Goal: Task Accomplishment & Management: Manage account settings

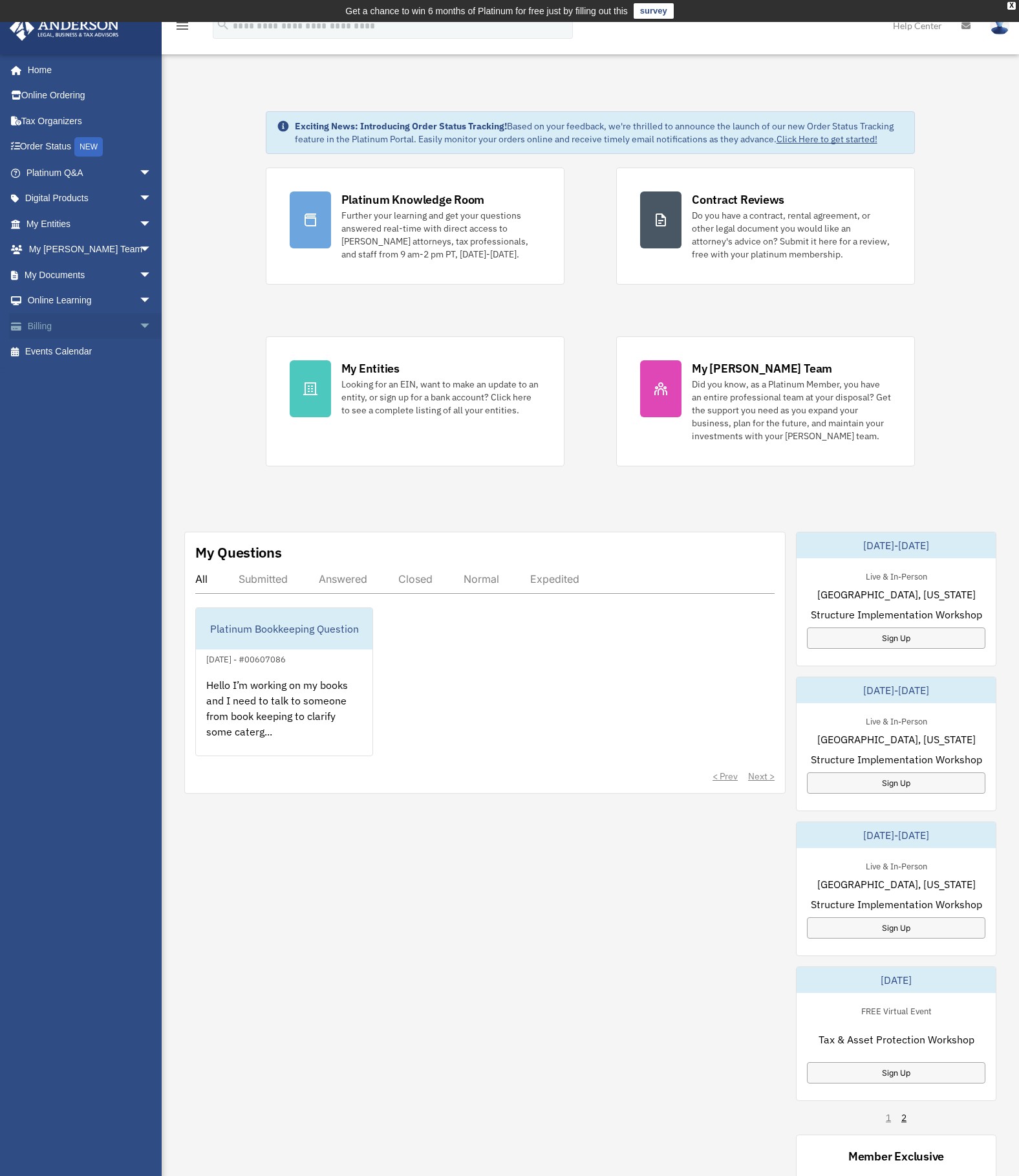
click at [139, 329] on span "arrow_drop_down" at bounding box center [152, 326] width 25 height 26
click at [99, 401] on link "Manage Payments" at bounding box center [95, 404] width 154 height 25
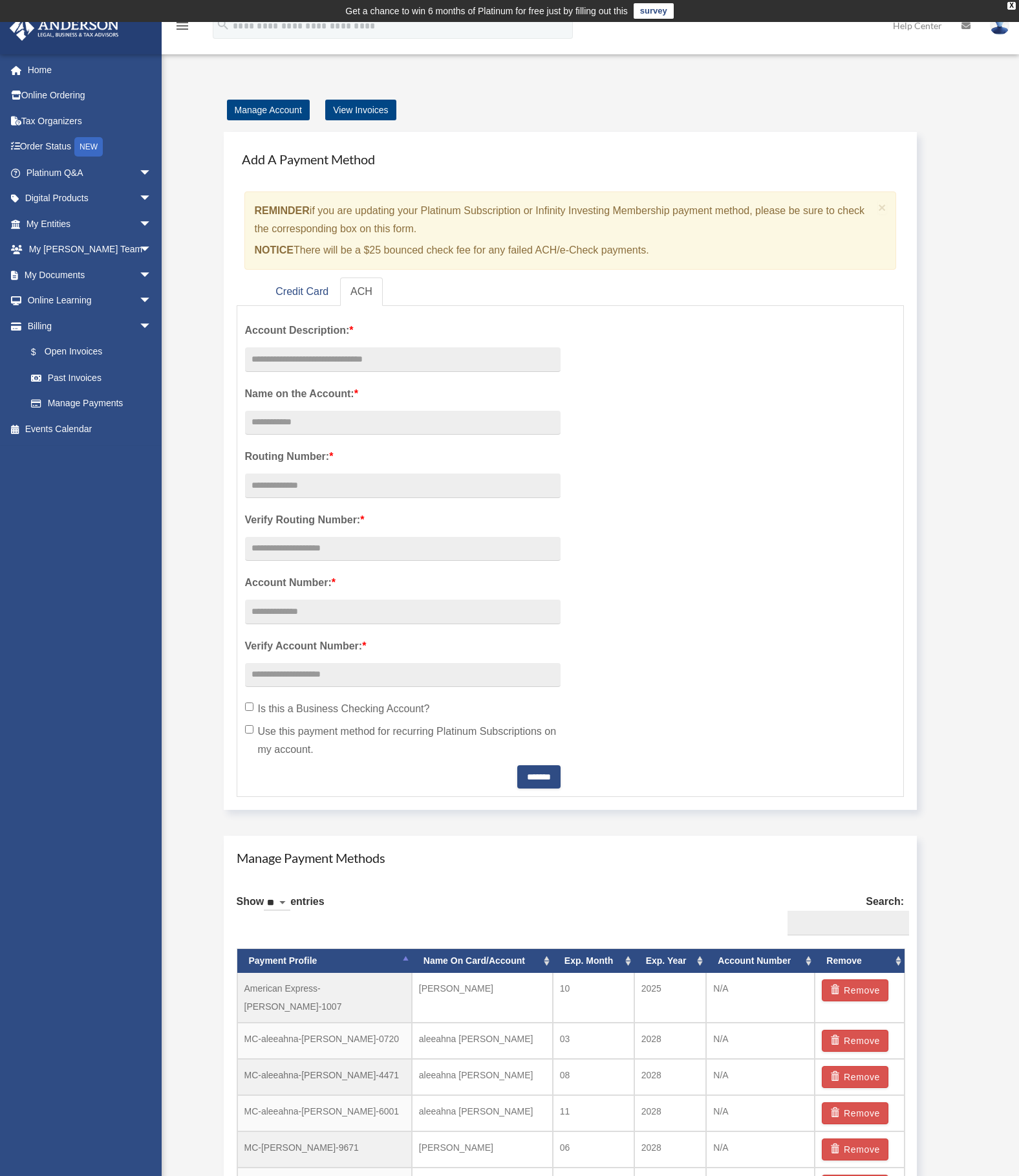
drag, startPoint x: 9, startPoint y: 361, endPoint x: 654, endPoint y: 455, distance: 651.8
click at [653, 457] on div "Account Description: * Name on the Account: * Routing Number: * Verify Routing …" at bounding box center [571, 551] width 670 height 475
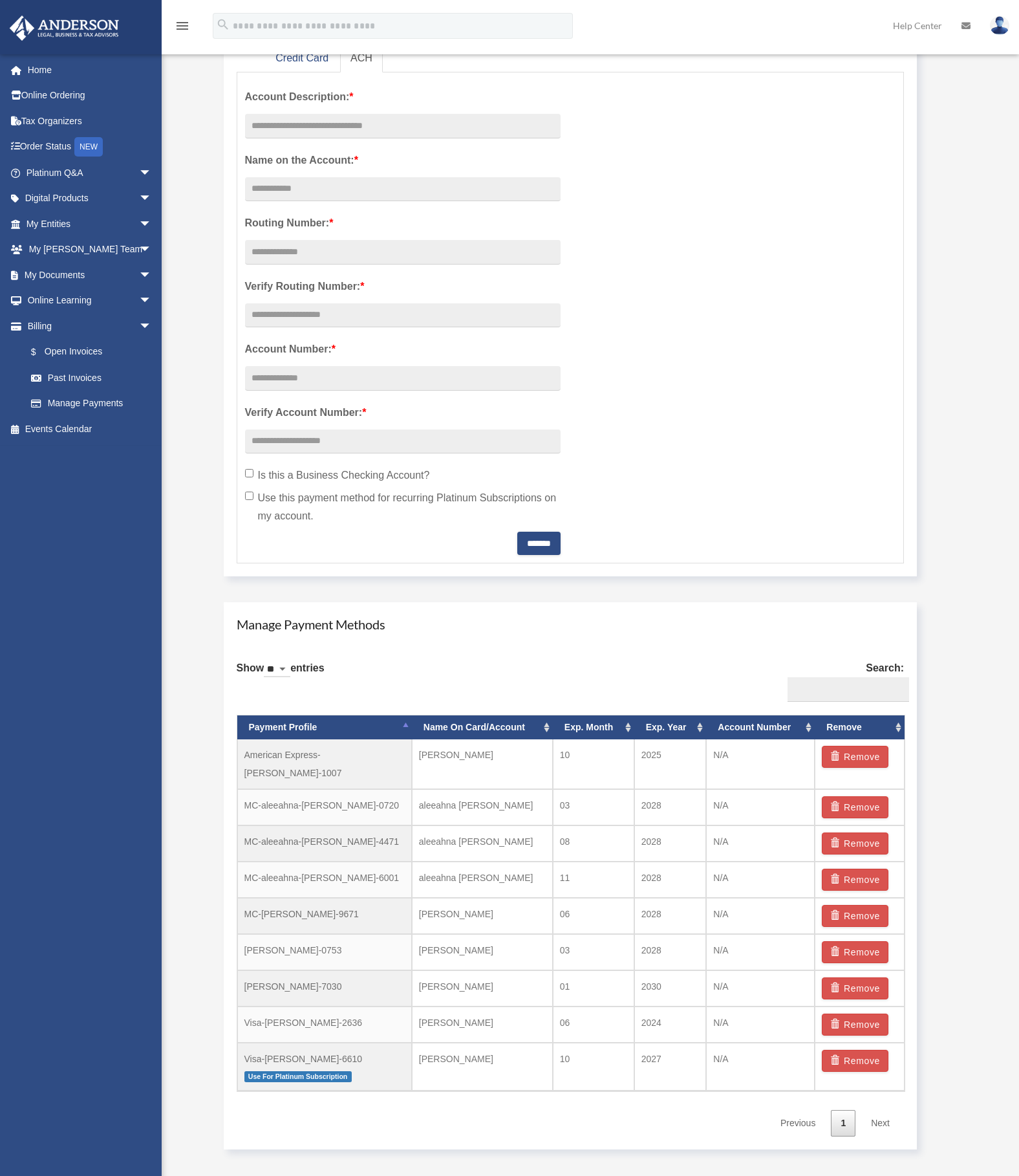
scroll to position [259, 0]
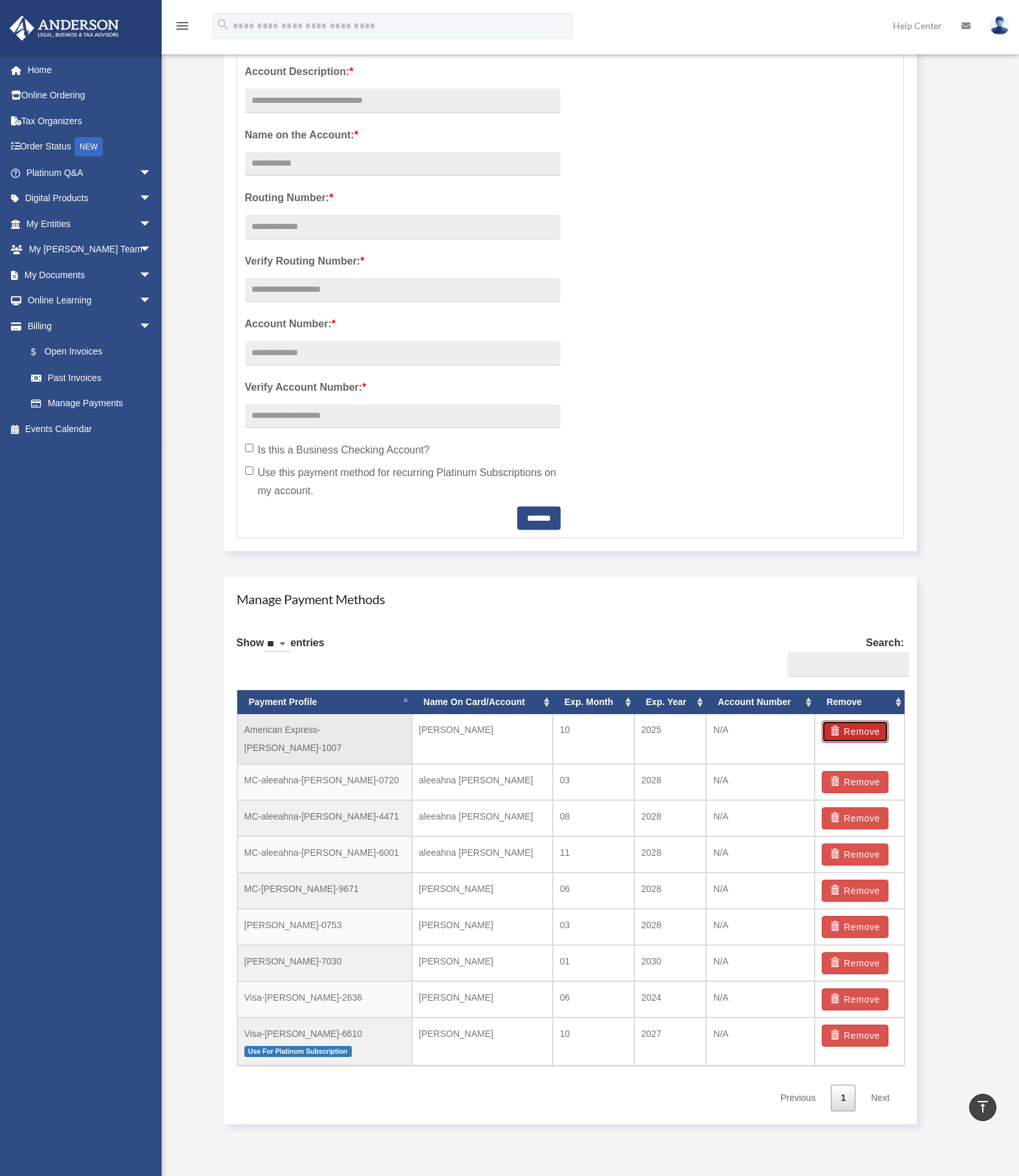
click at [853, 732] on button "Remove" at bounding box center [855, 732] width 67 height 22
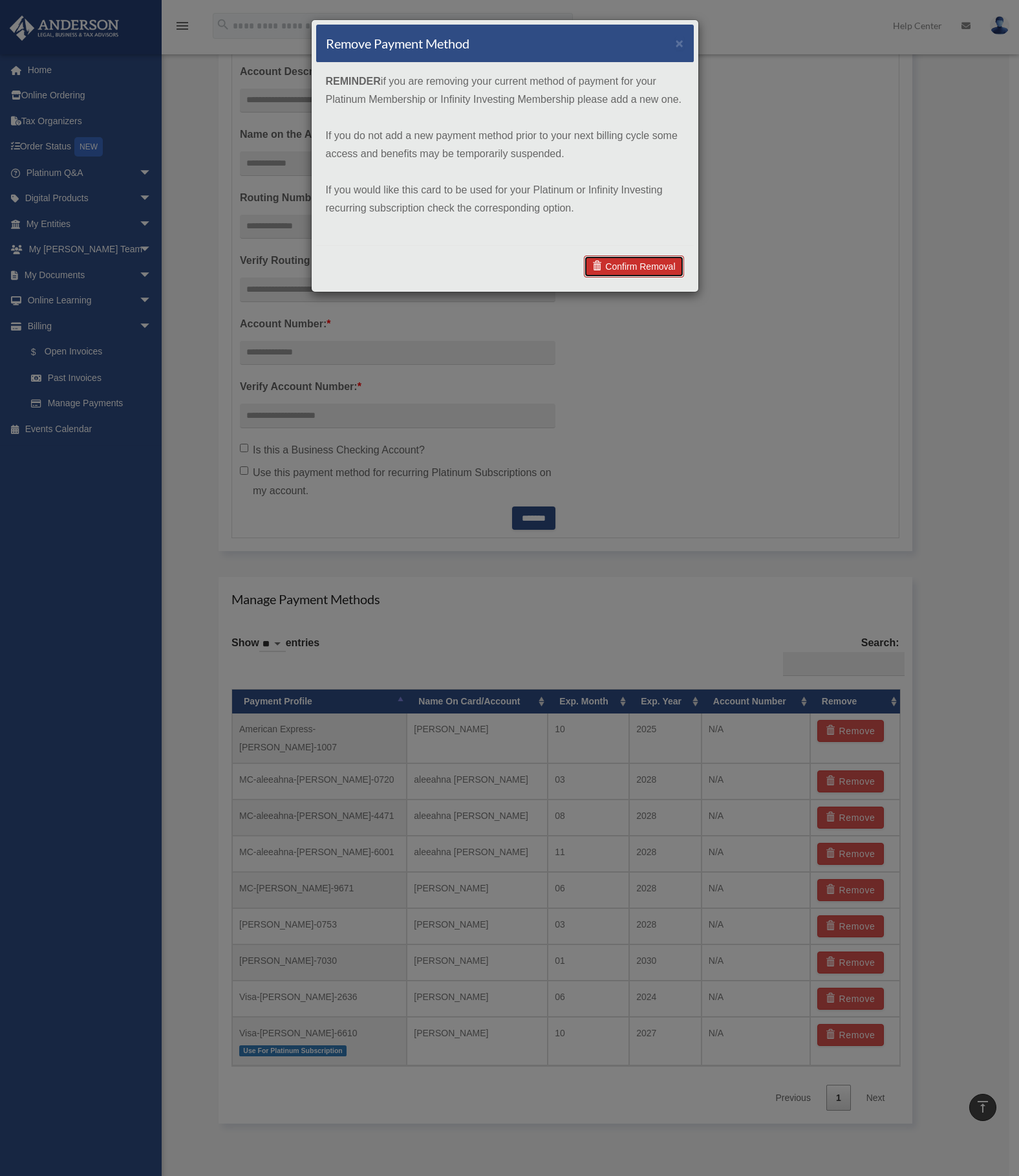
click at [630, 262] on link "Confirm Removal" at bounding box center [633, 267] width 100 height 22
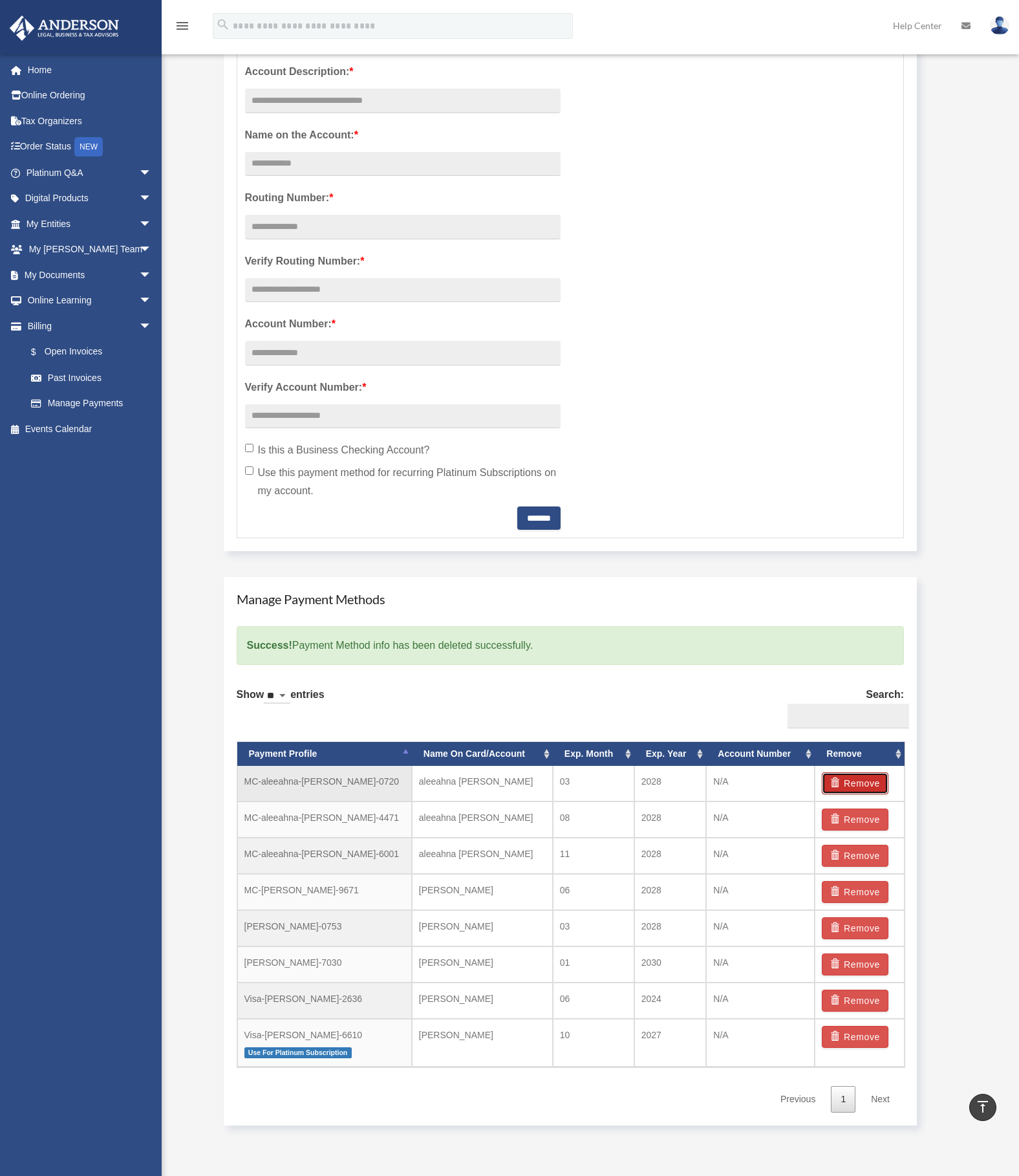
click at [842, 783] on span "button" at bounding box center [837, 782] width 14 height 9
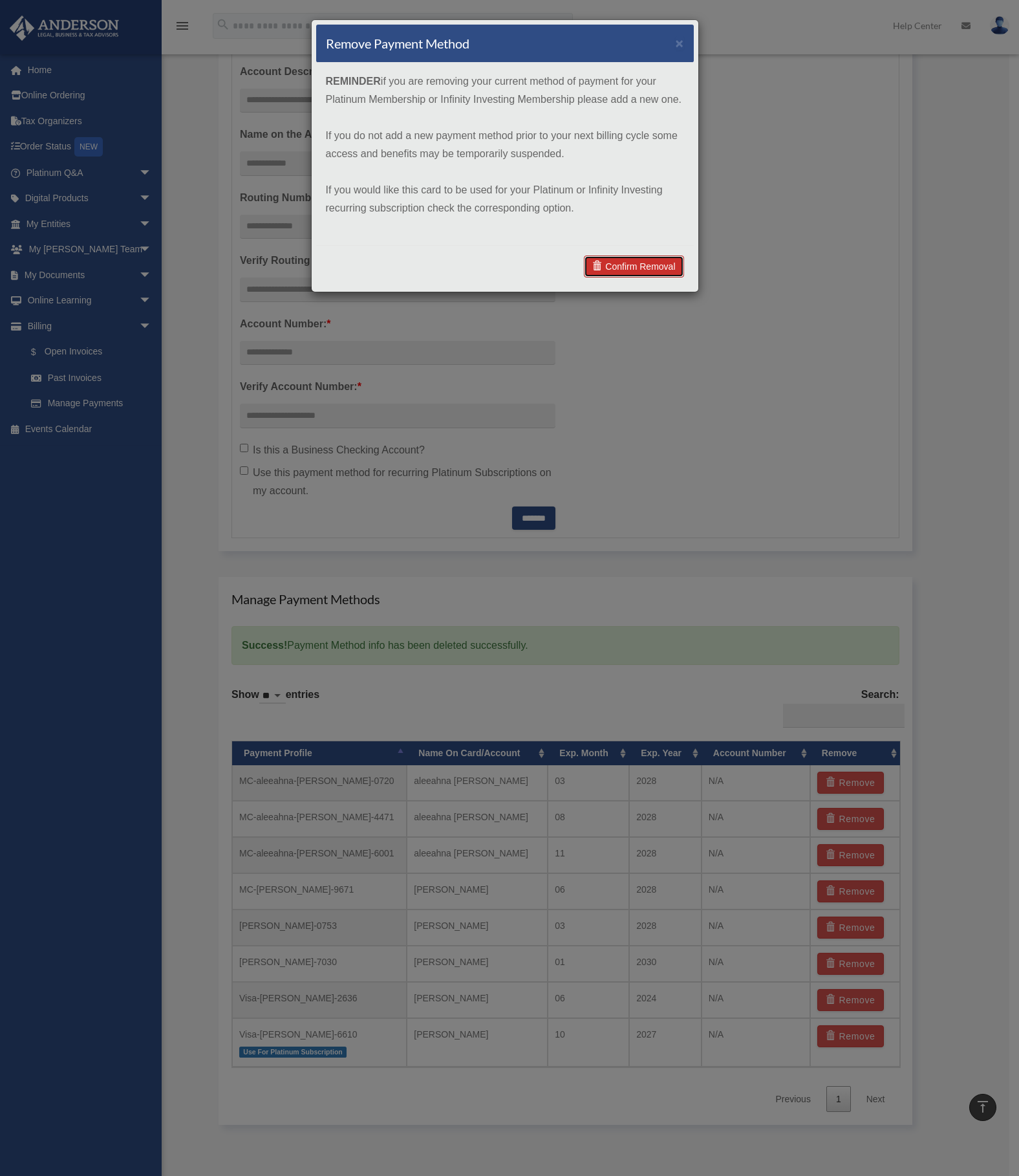
click at [640, 271] on link "Confirm Removal" at bounding box center [633, 267] width 100 height 22
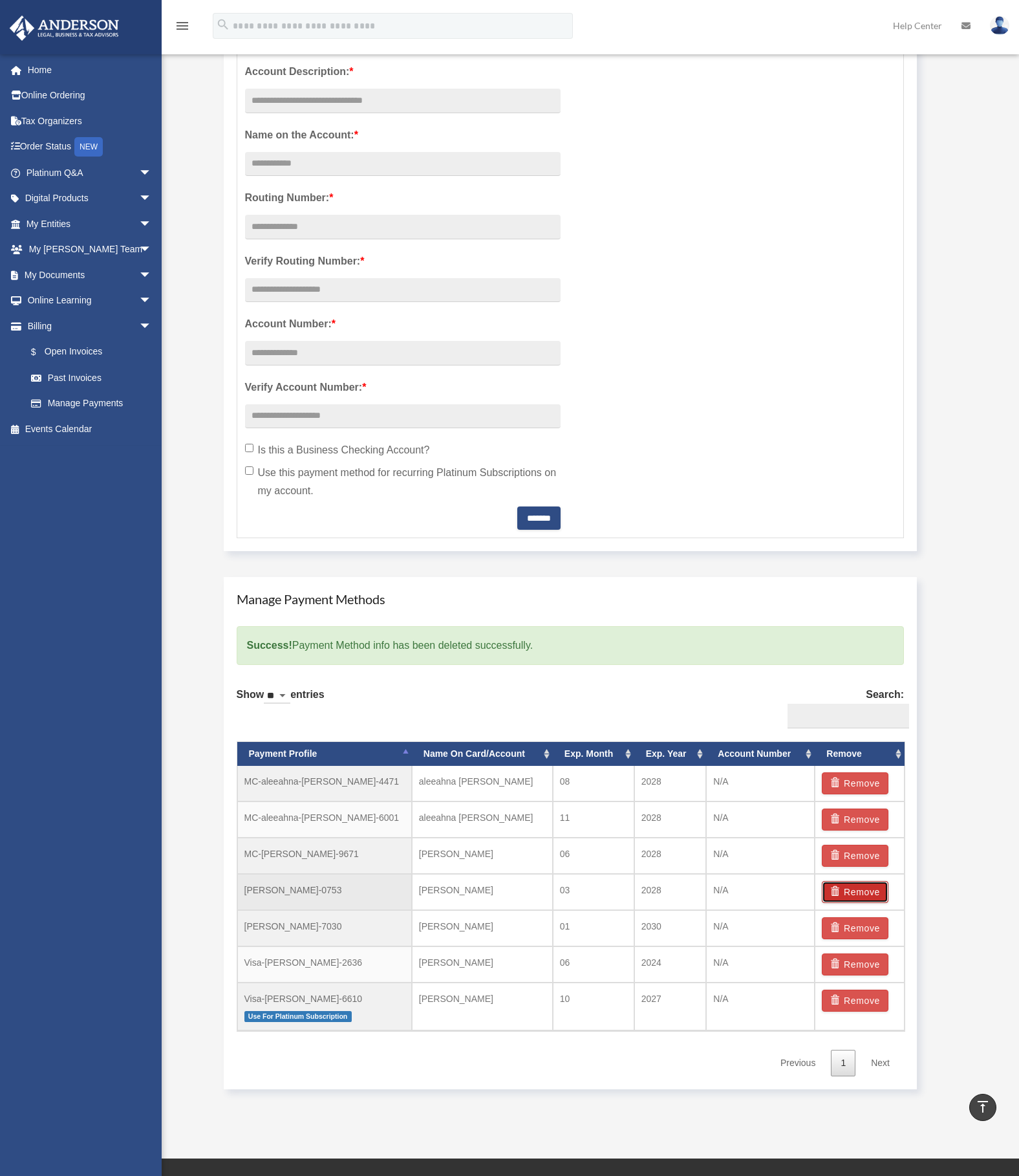
click at [838, 892] on span "button" at bounding box center [837, 891] width 14 height 9
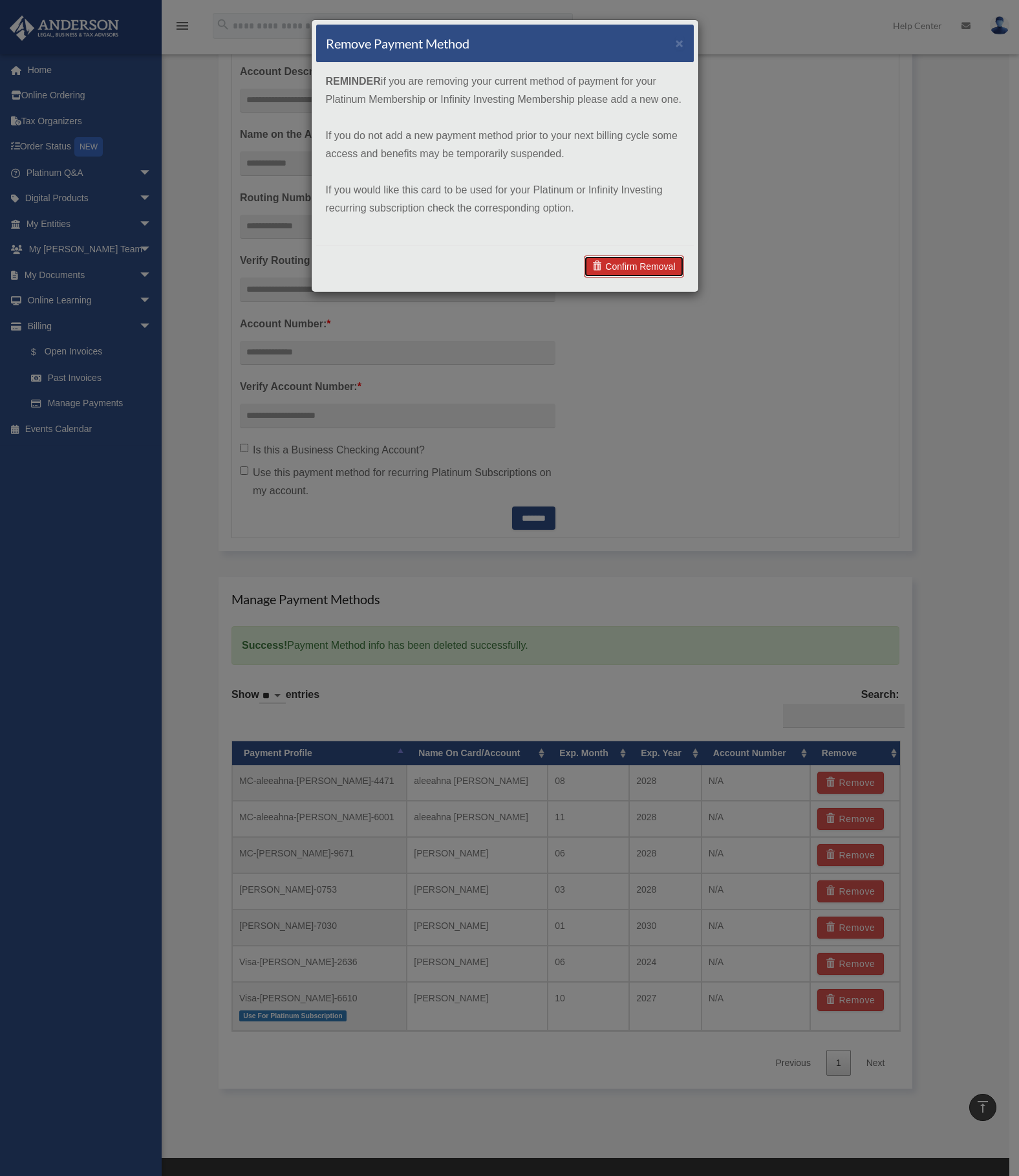
click at [611, 267] on link "Confirm Removal" at bounding box center [633, 267] width 100 height 22
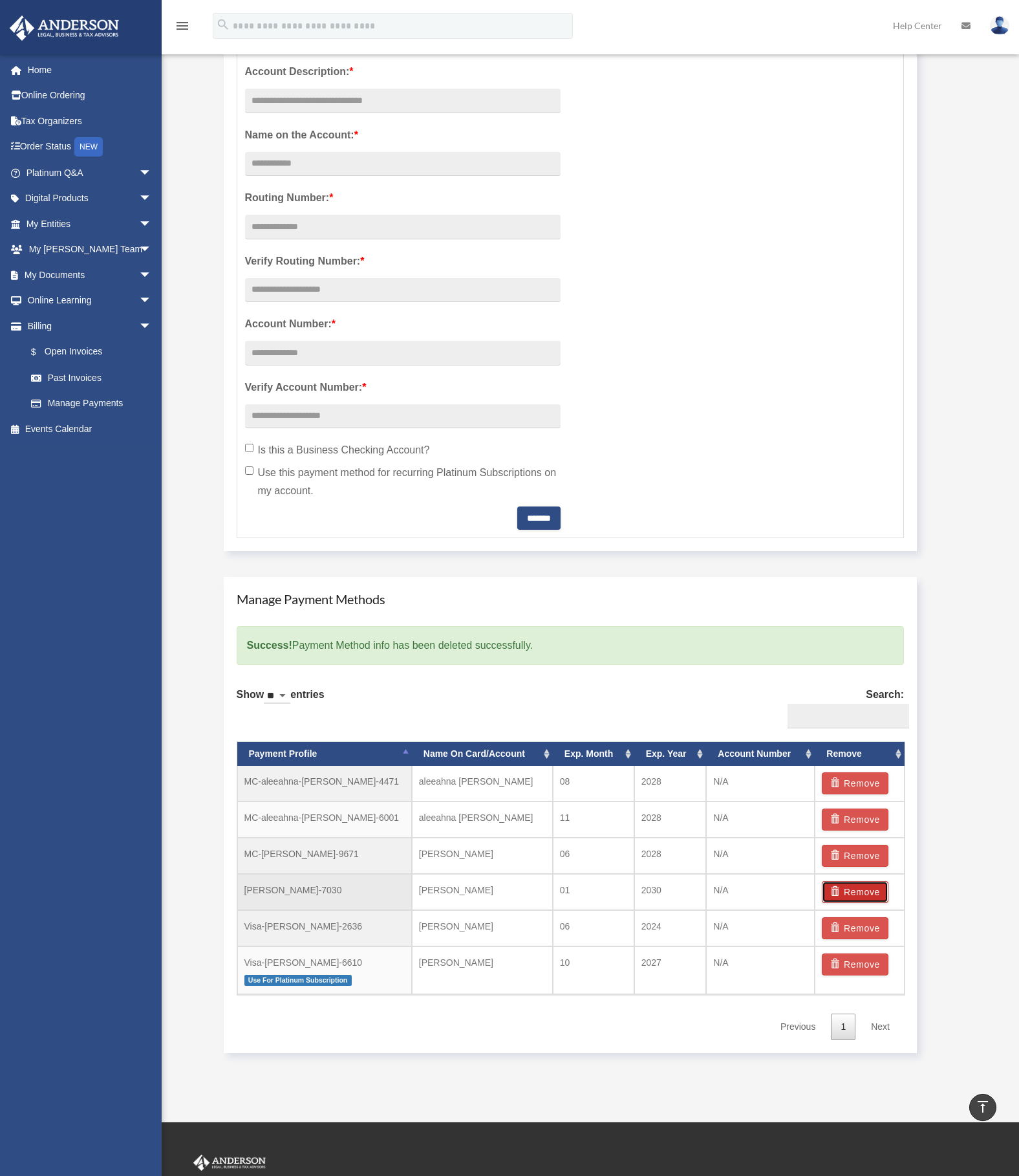
click at [839, 893] on span "button" at bounding box center [837, 891] width 14 height 9
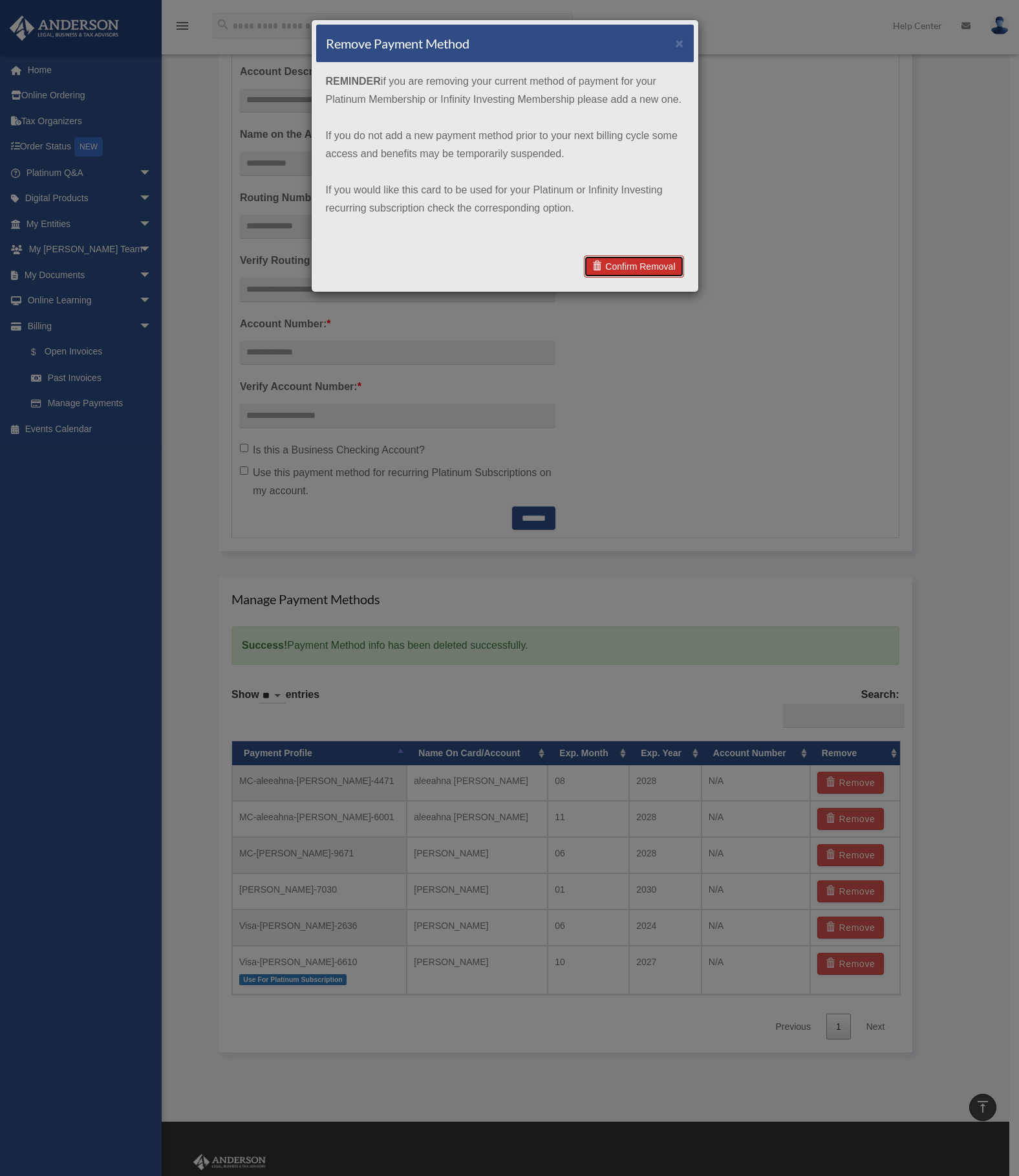
click at [653, 263] on link "Confirm Removal" at bounding box center [633, 267] width 100 height 22
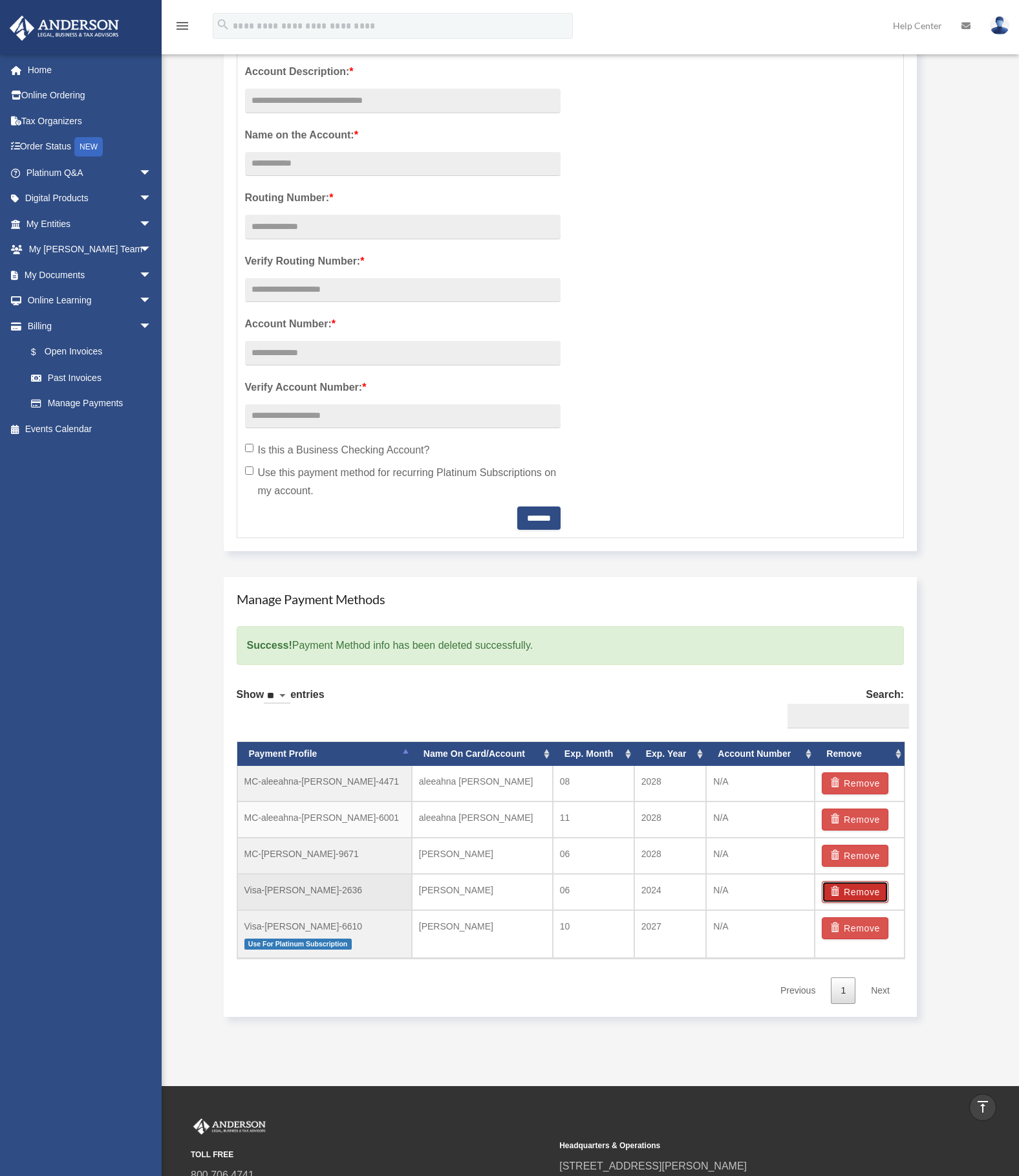
click at [843, 893] on span "button" at bounding box center [837, 891] width 14 height 9
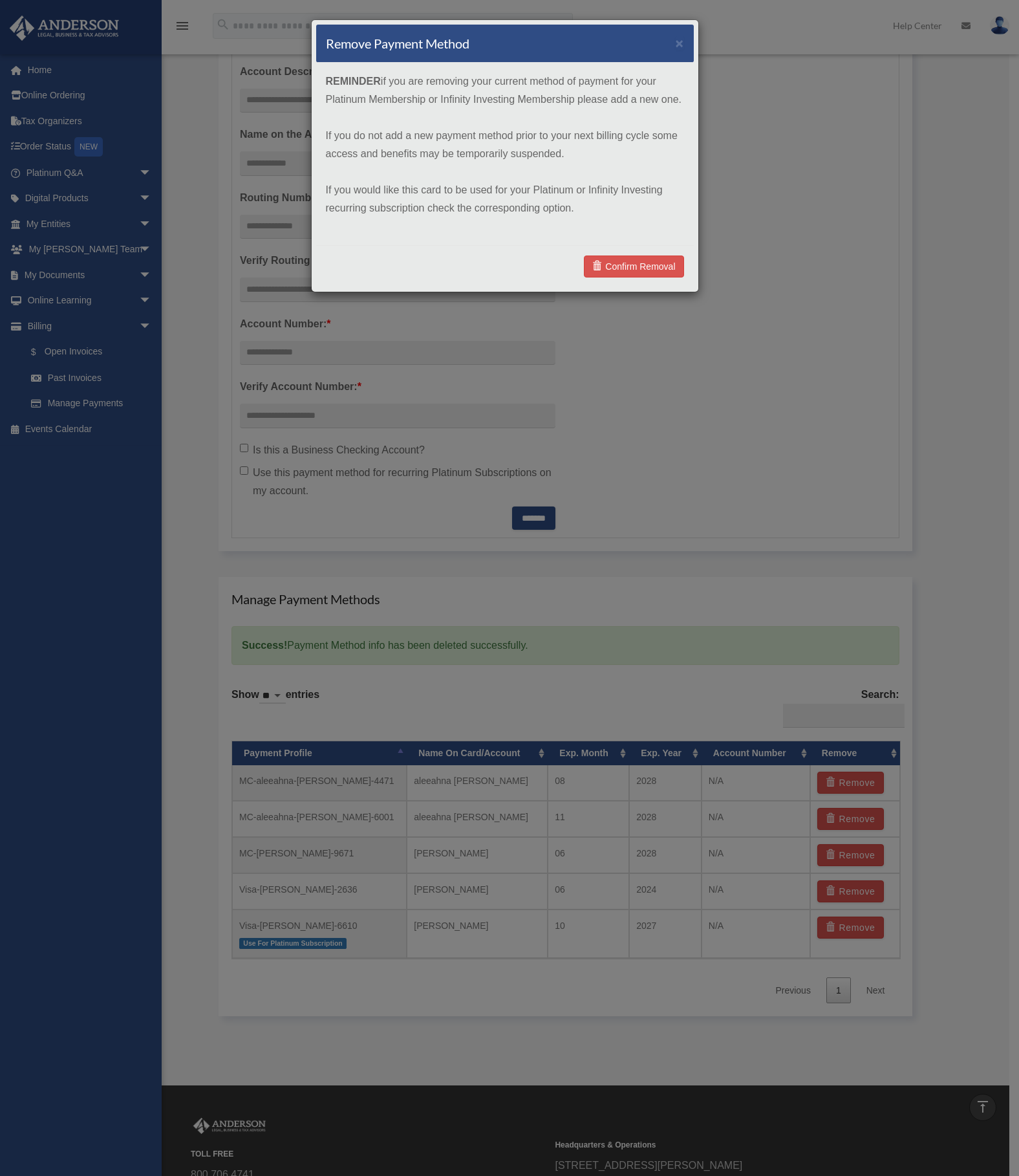
click at [615, 254] on div "Confirm Removal" at bounding box center [505, 266] width 377 height 42
click at [615, 266] on link "Confirm Removal" at bounding box center [633, 267] width 100 height 22
